Goal: Transaction & Acquisition: Purchase product/service

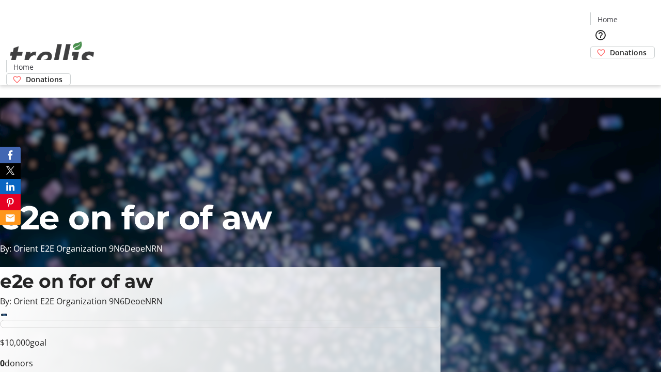
click at [610, 47] on span "Donations" at bounding box center [628, 52] width 37 height 11
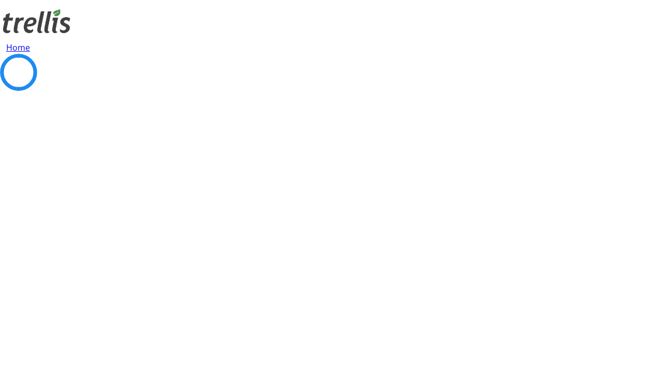
select select "CA"
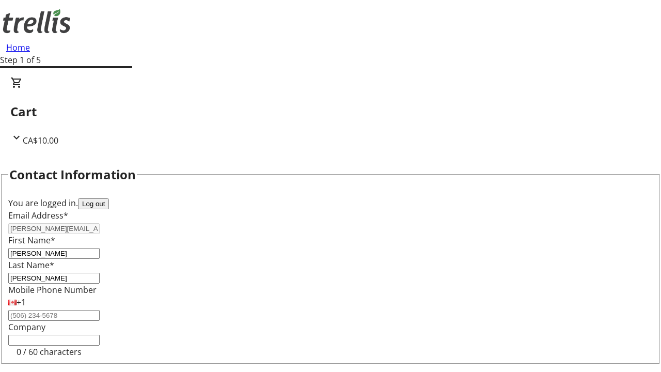
type input "[STREET_ADDRESS][PERSON_NAME]"
type input "Kelowna"
select select "BC"
type input "Kelowna"
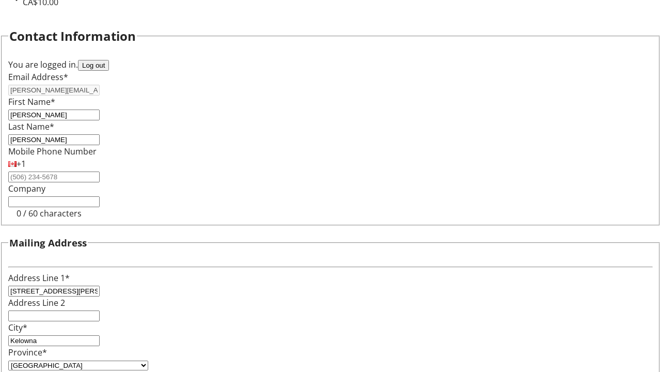
type input "V1Y 0C2"
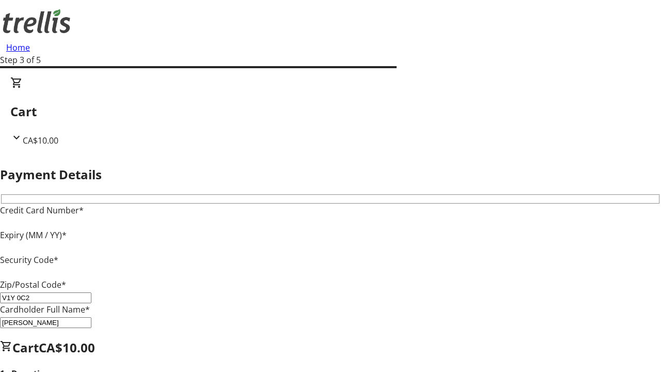
type input "V1Y 0C2"
